Goal: Task Accomplishment & Management: Complete application form

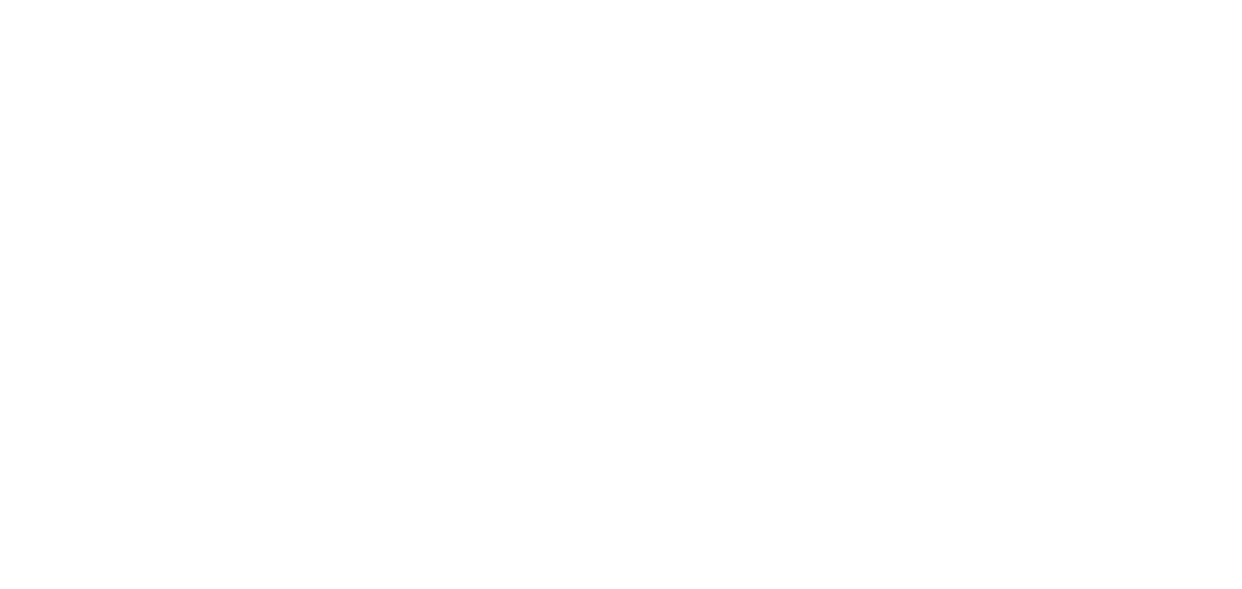
select select "MY"
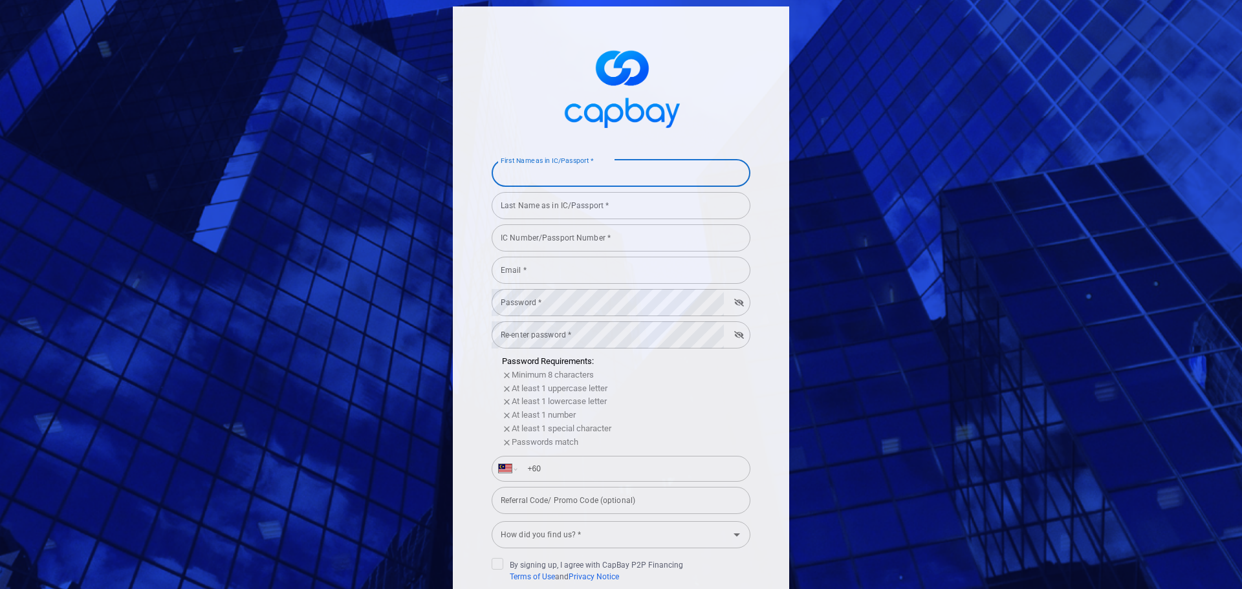
click at [605, 182] on input "First Name as in IC/Passport *" at bounding box center [621, 173] width 259 height 27
click at [788, 188] on div "First Name as in IC/Passport * First Name as in IC/Passport * Last Name as in I…" at bounding box center [620, 358] width 349 height 717
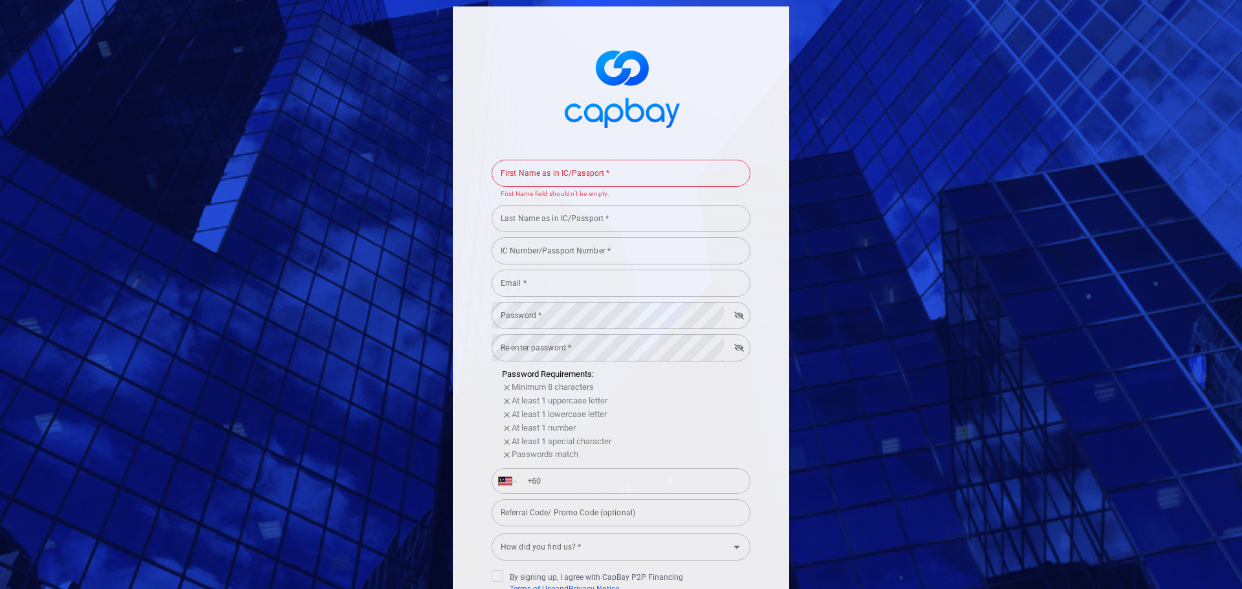
click at [660, 212] on input "Last Name as in IC/Passport *" at bounding box center [621, 218] width 259 height 27
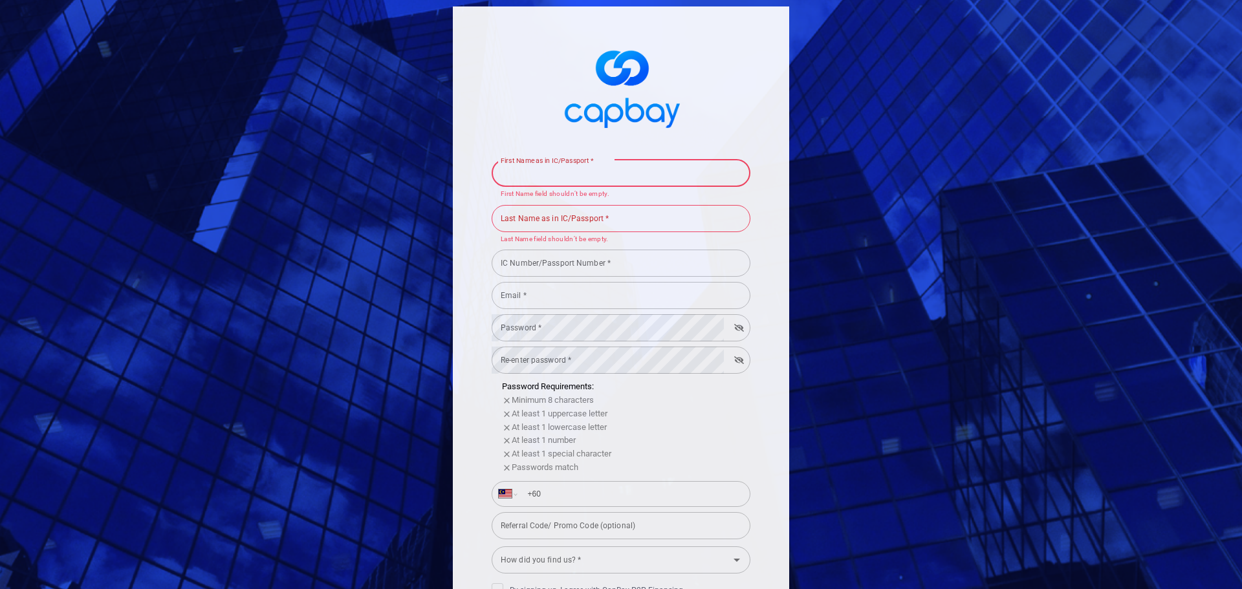
click at [631, 177] on input "First Name as in IC/Passport *" at bounding box center [621, 173] width 259 height 27
click at [680, 241] on p "Last Name field shouldn’t be empty." at bounding box center [621, 239] width 241 height 11
click at [668, 266] on input "IC Number/Passport Number *" at bounding box center [621, 263] width 259 height 27
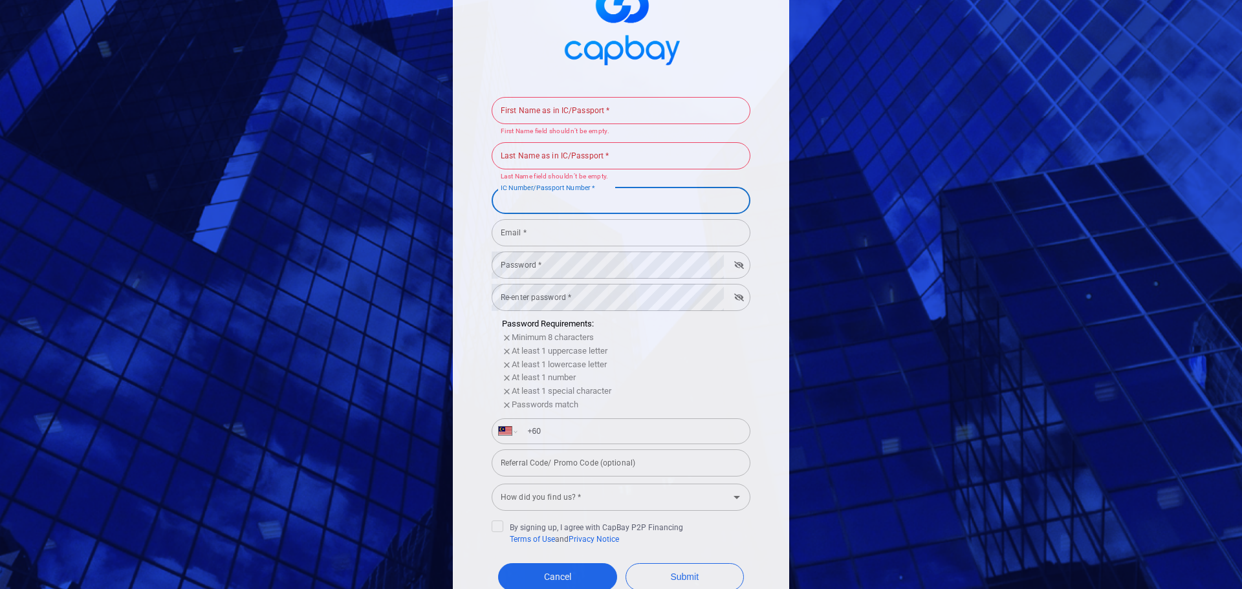
scroll to position [153, 0]
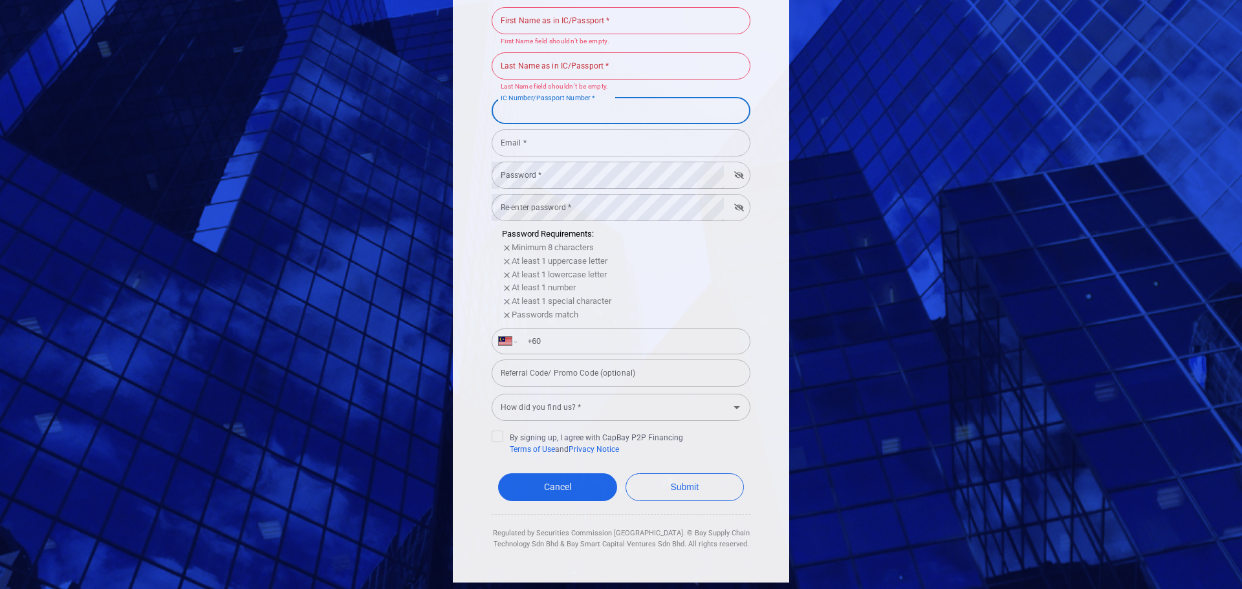
click at [706, 375] on input "Referral Code/ Promo Code (optional)" at bounding box center [621, 373] width 259 height 27
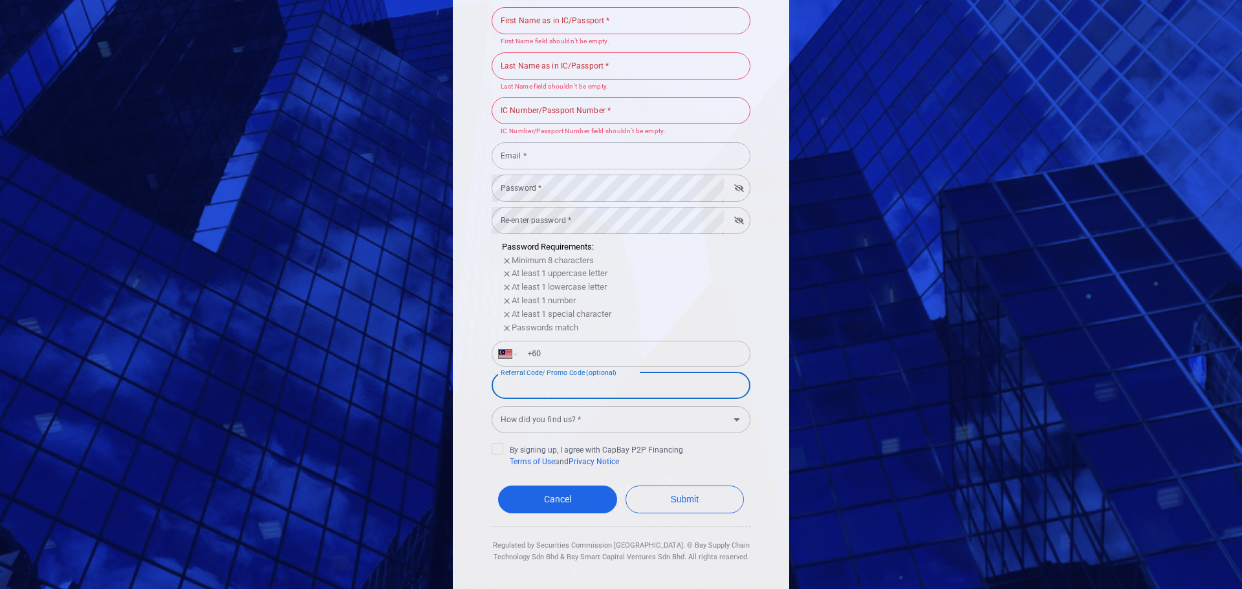
click at [706, 375] on input "Referral Code/ Promo Code (optional)" at bounding box center [621, 385] width 259 height 27
click at [724, 328] on div "Passwords match" at bounding box center [626, 328] width 248 height 14
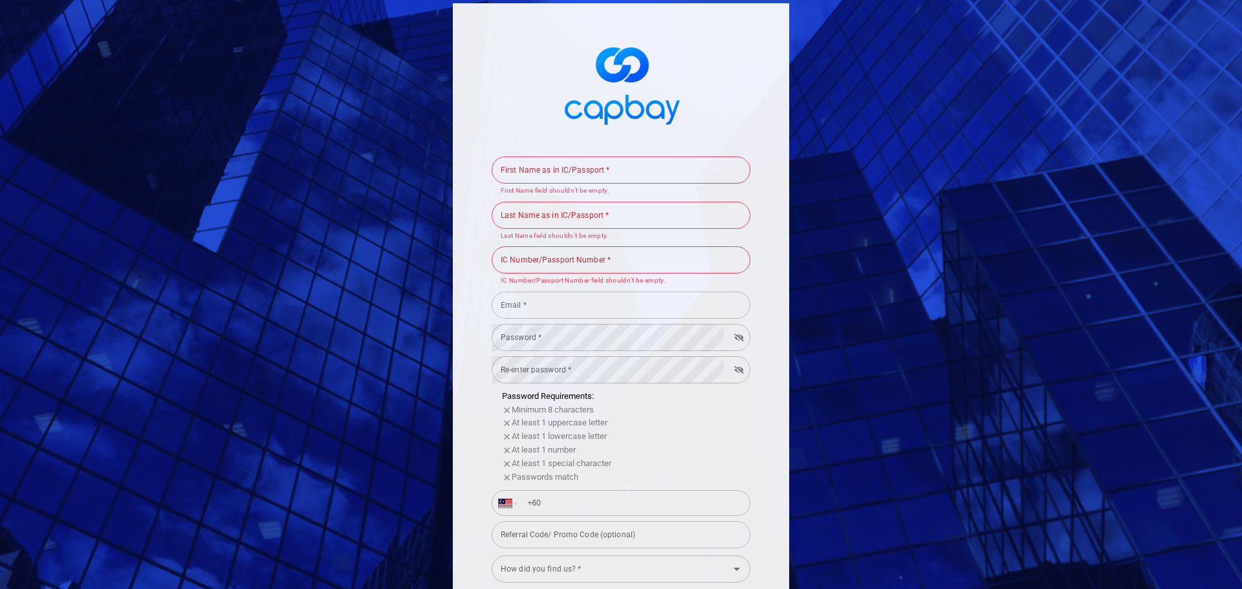
scroll to position [0, 0]
